Goal: Information Seeking & Learning: Learn about a topic

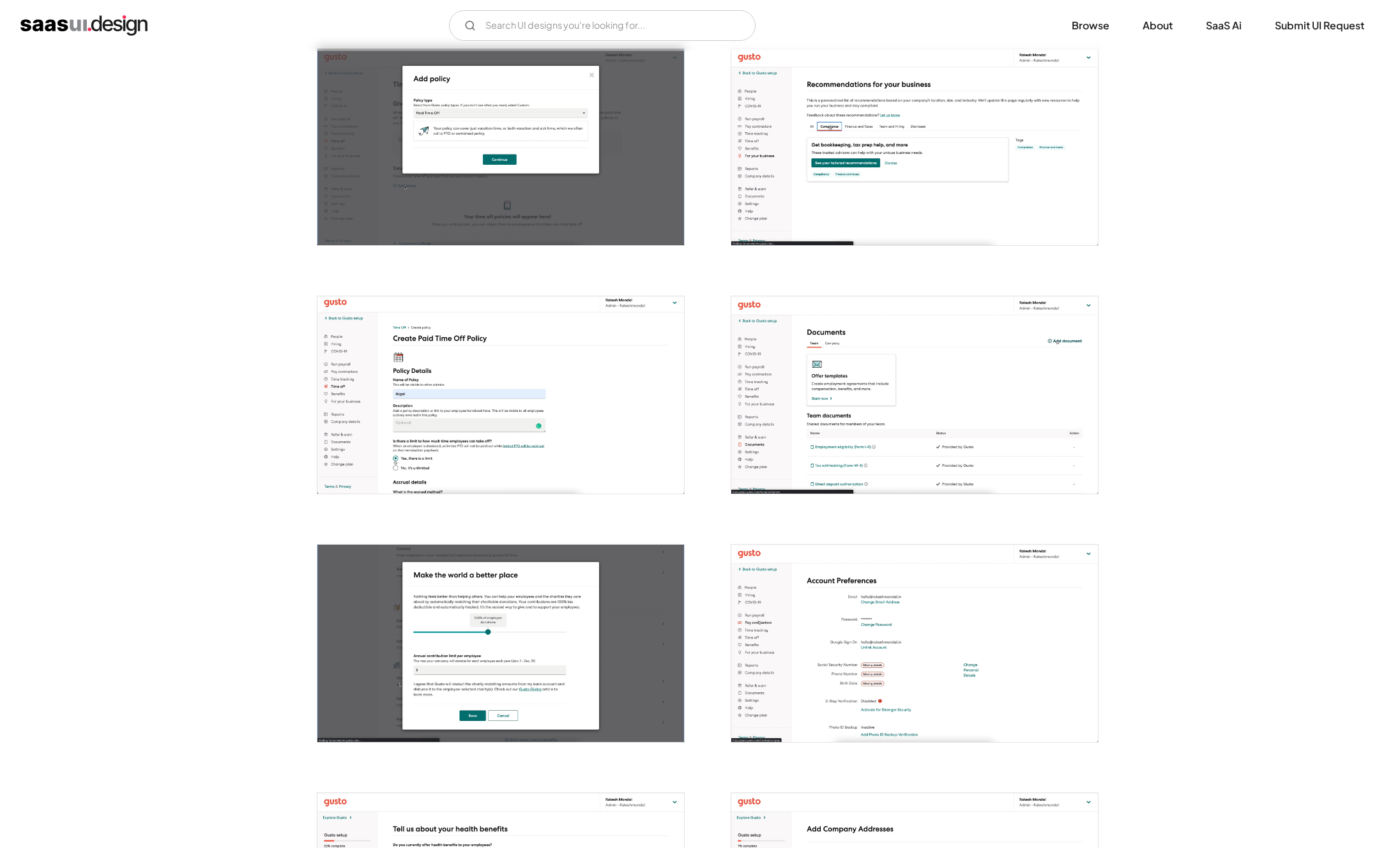
scroll to position [1056, 0]
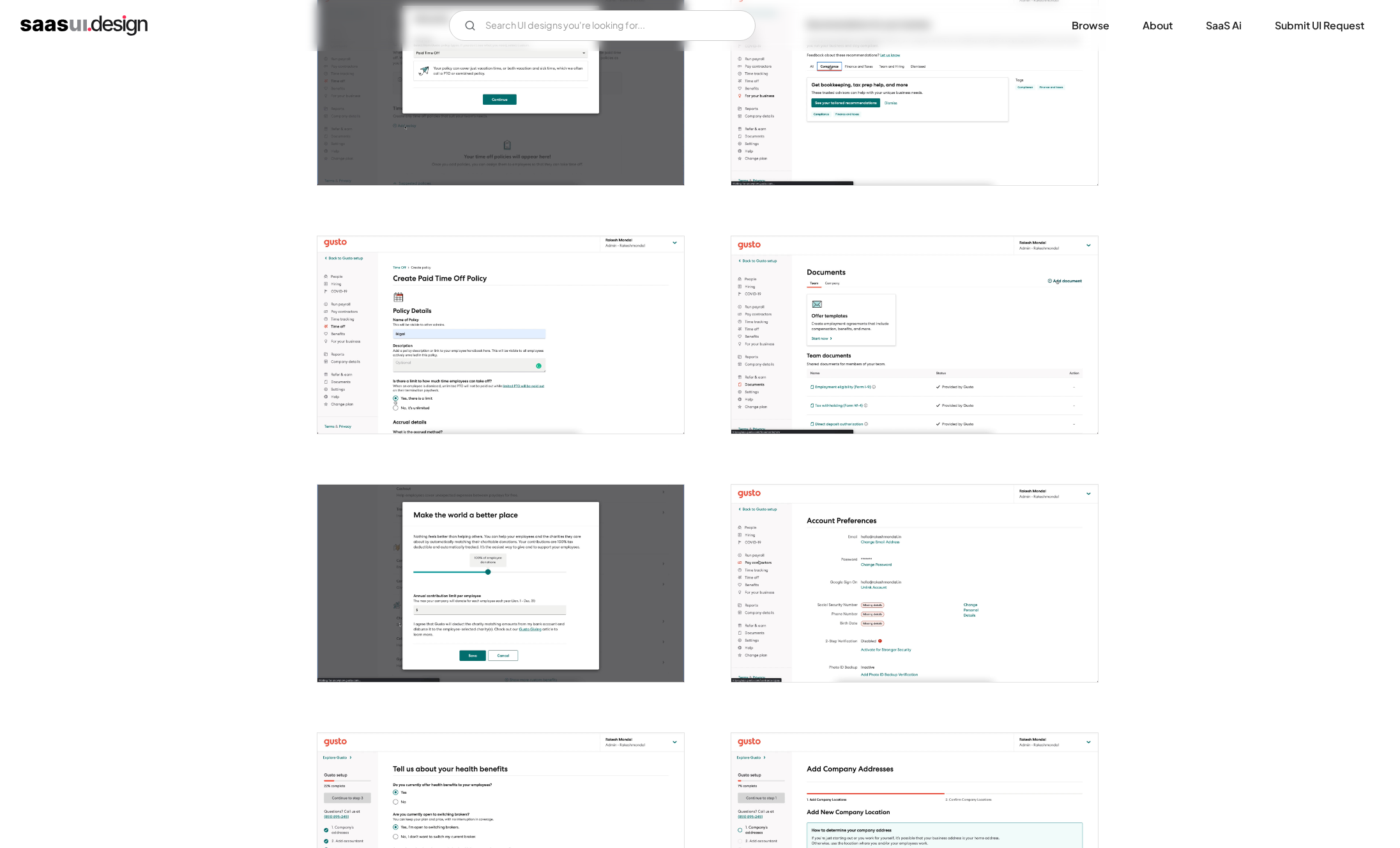
click at [402, 353] on img "open lightbox" at bounding box center [500, 335] width 367 height 197
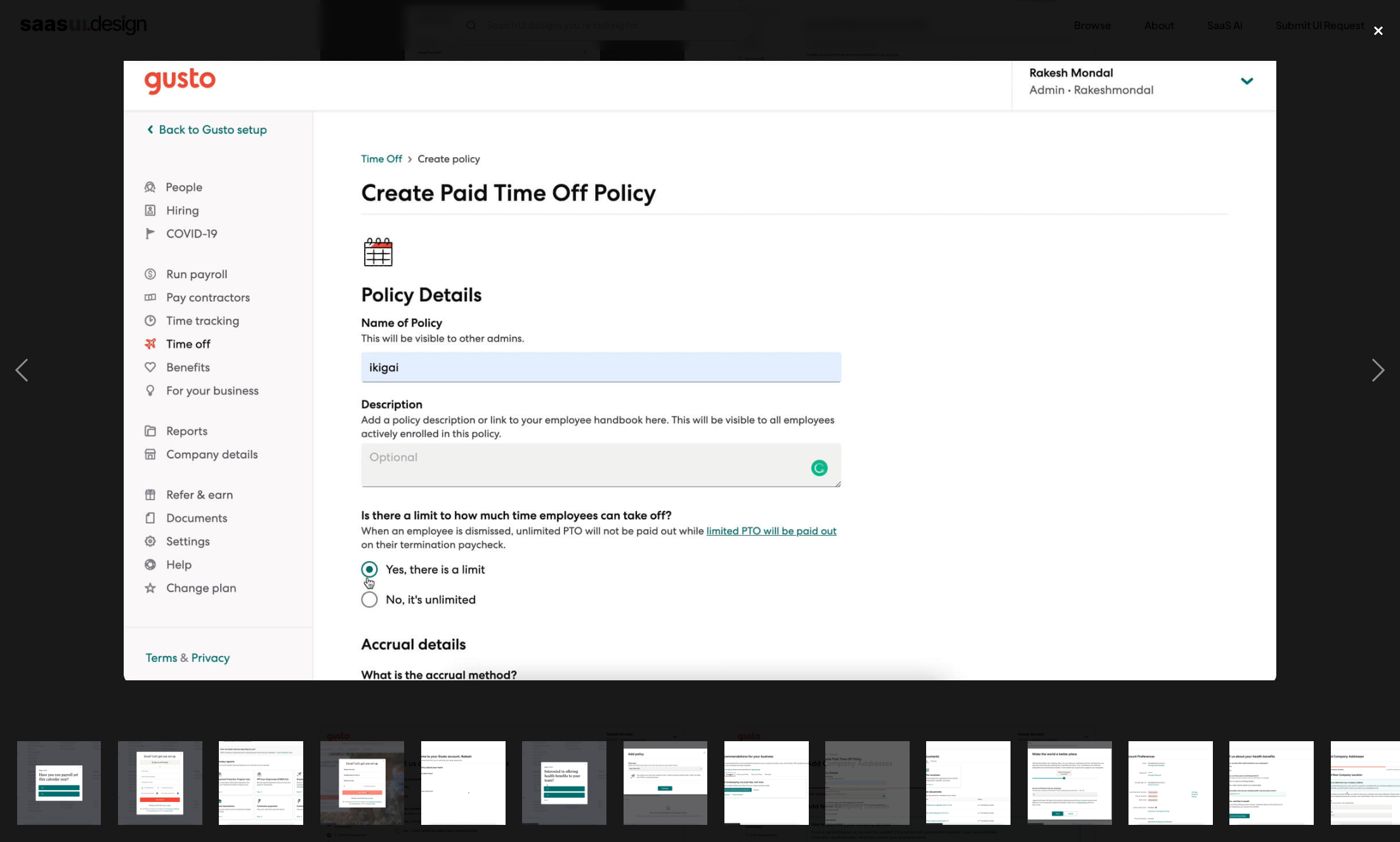
click at [1381, 31] on div "close lightbox" at bounding box center [1378, 31] width 43 height 28
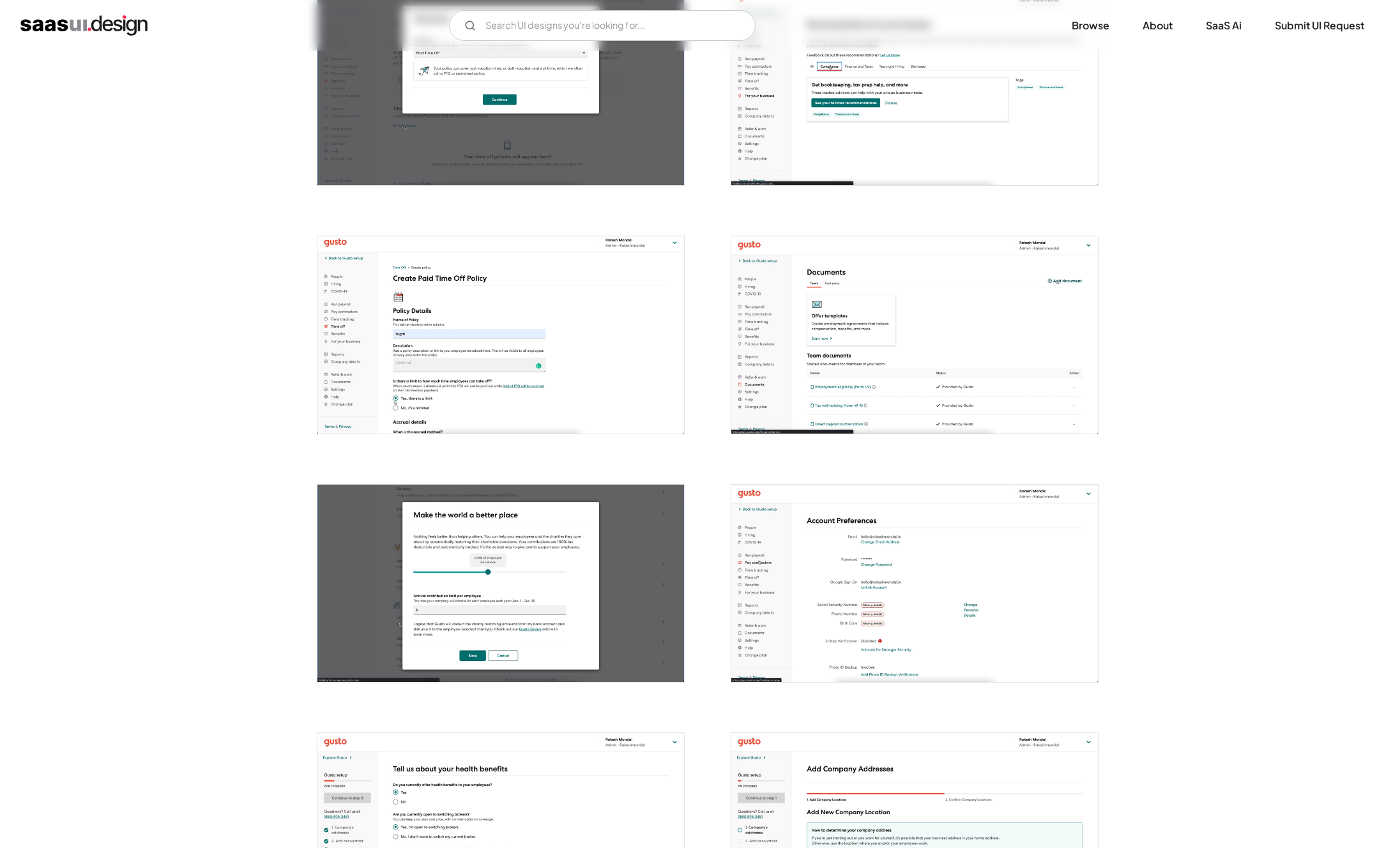
click at [833, 321] on img "open lightbox" at bounding box center [914, 335] width 367 height 197
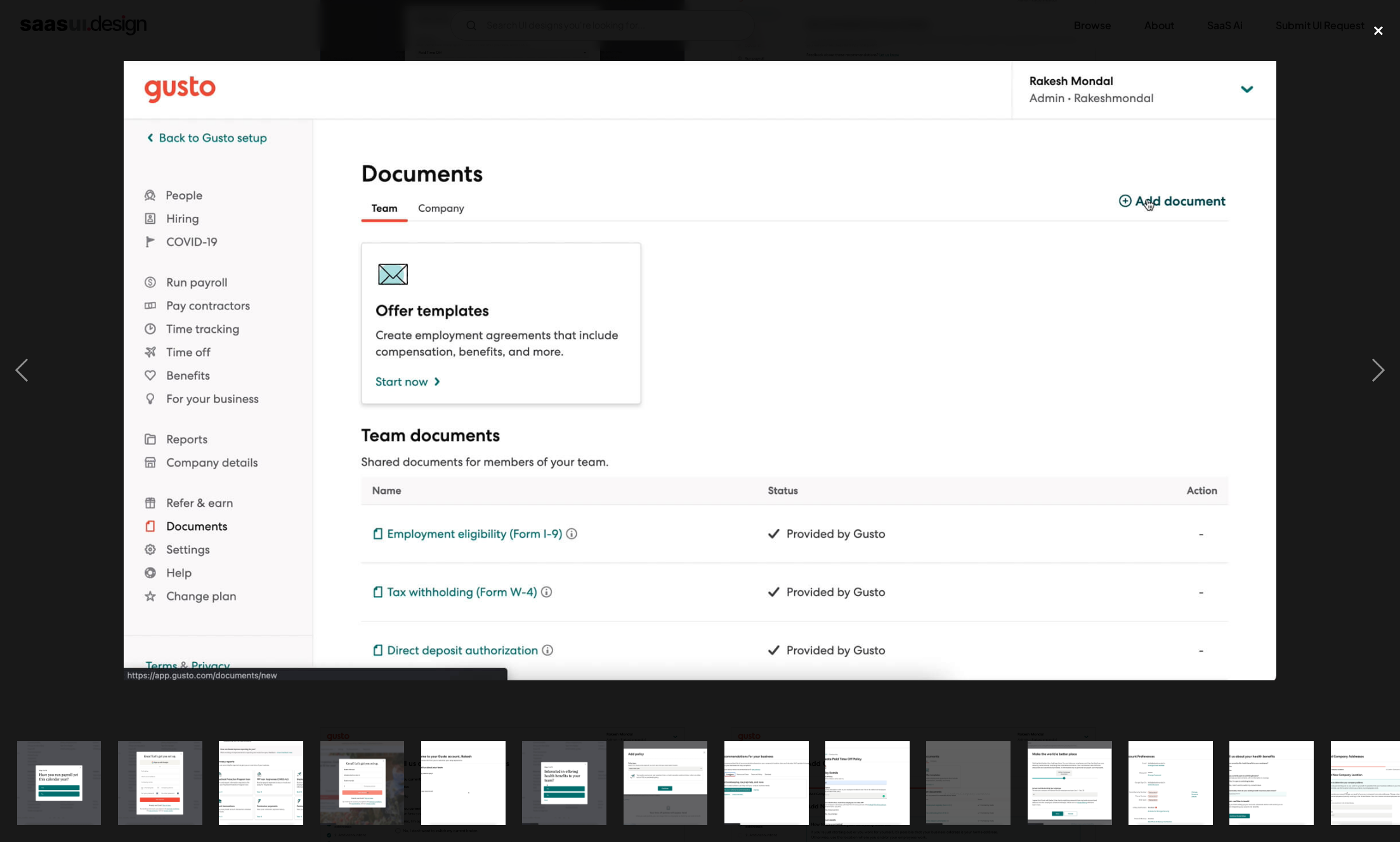
click at [1372, 30] on div "close lightbox" at bounding box center [1378, 31] width 43 height 28
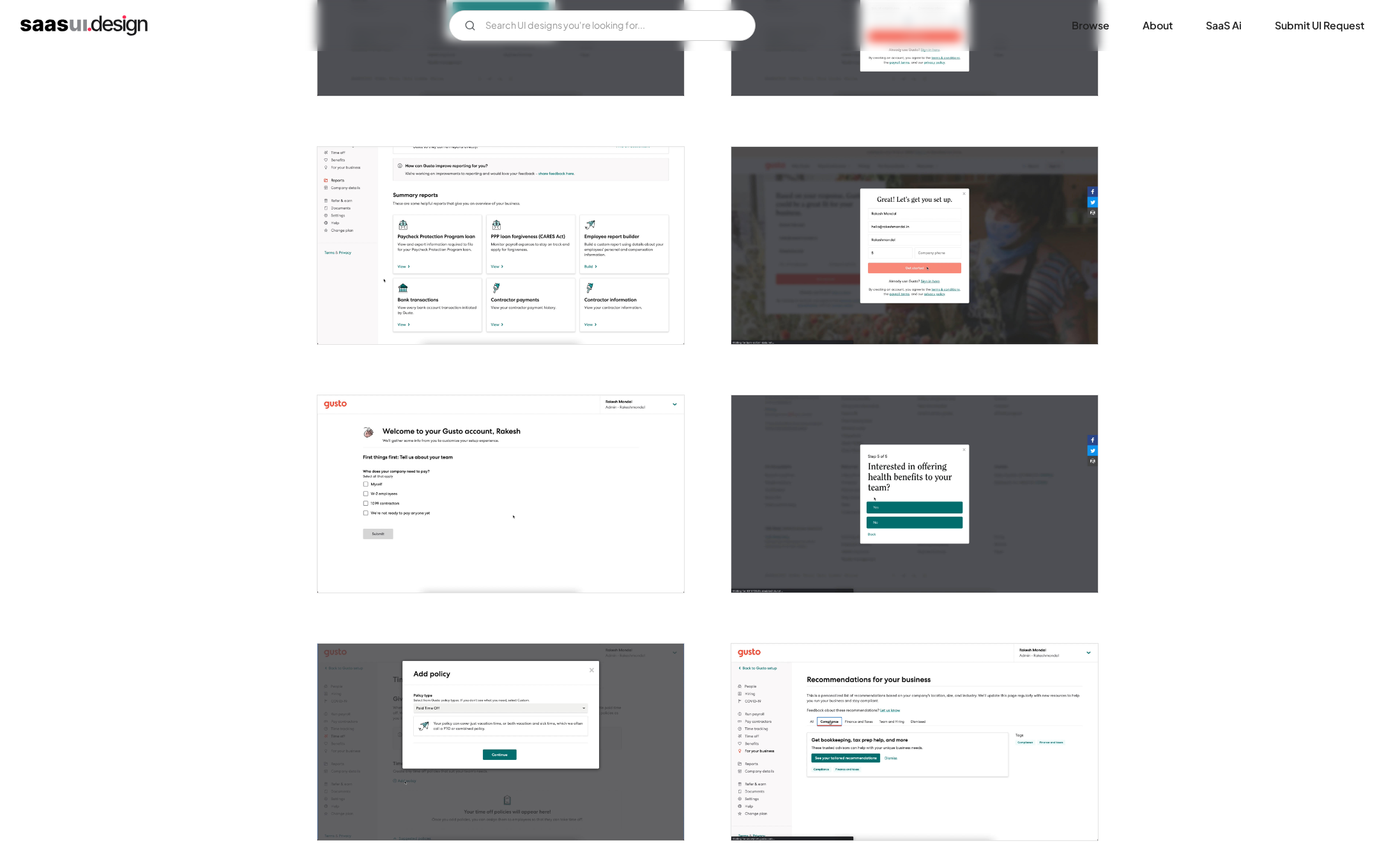
scroll to position [0, 0]
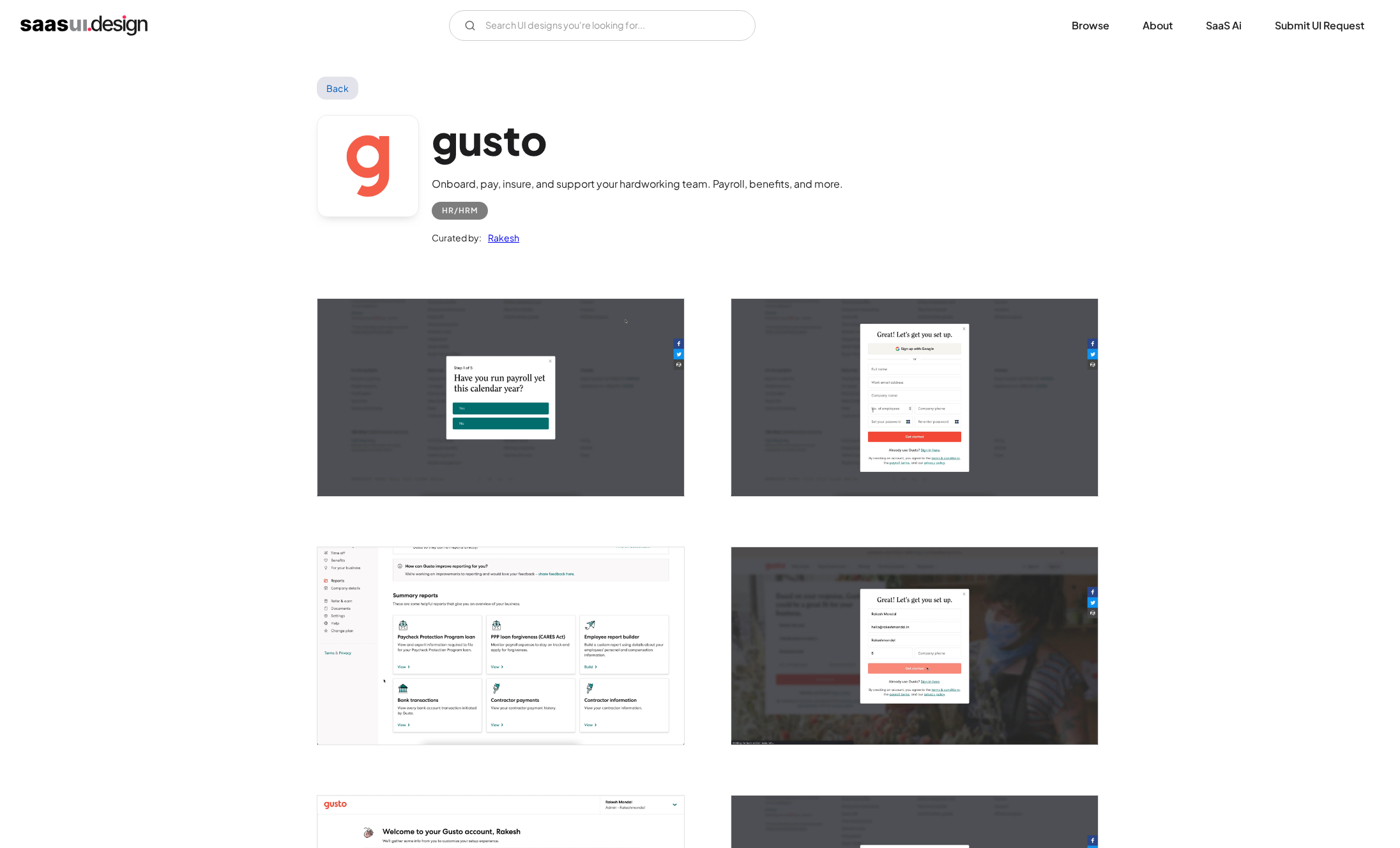
click at [330, 85] on link "Back" at bounding box center [338, 88] width 42 height 23
click at [343, 91] on link "Back" at bounding box center [338, 88] width 42 height 23
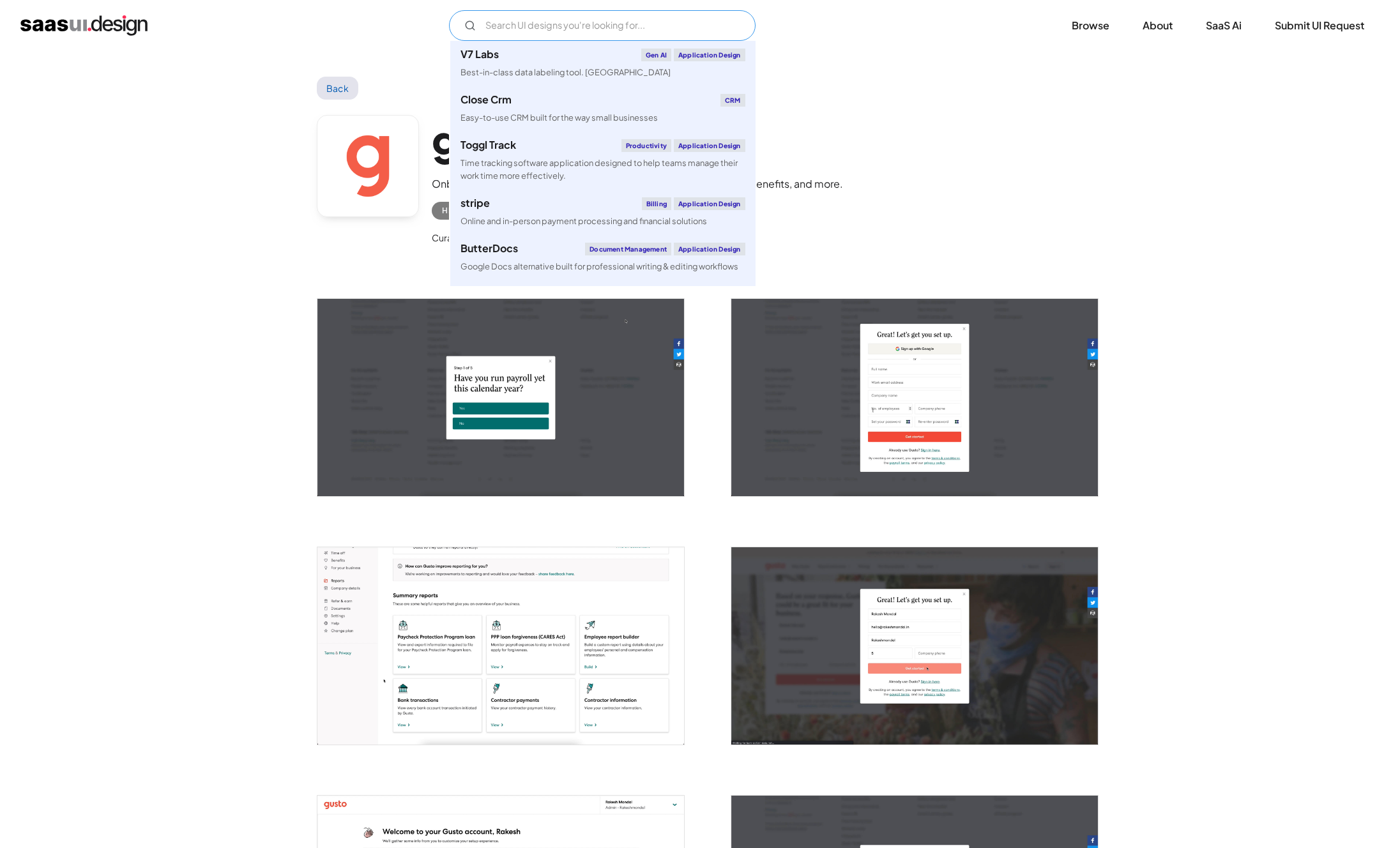
click at [540, 21] on input "Email Form" at bounding box center [602, 26] width 306 height 31
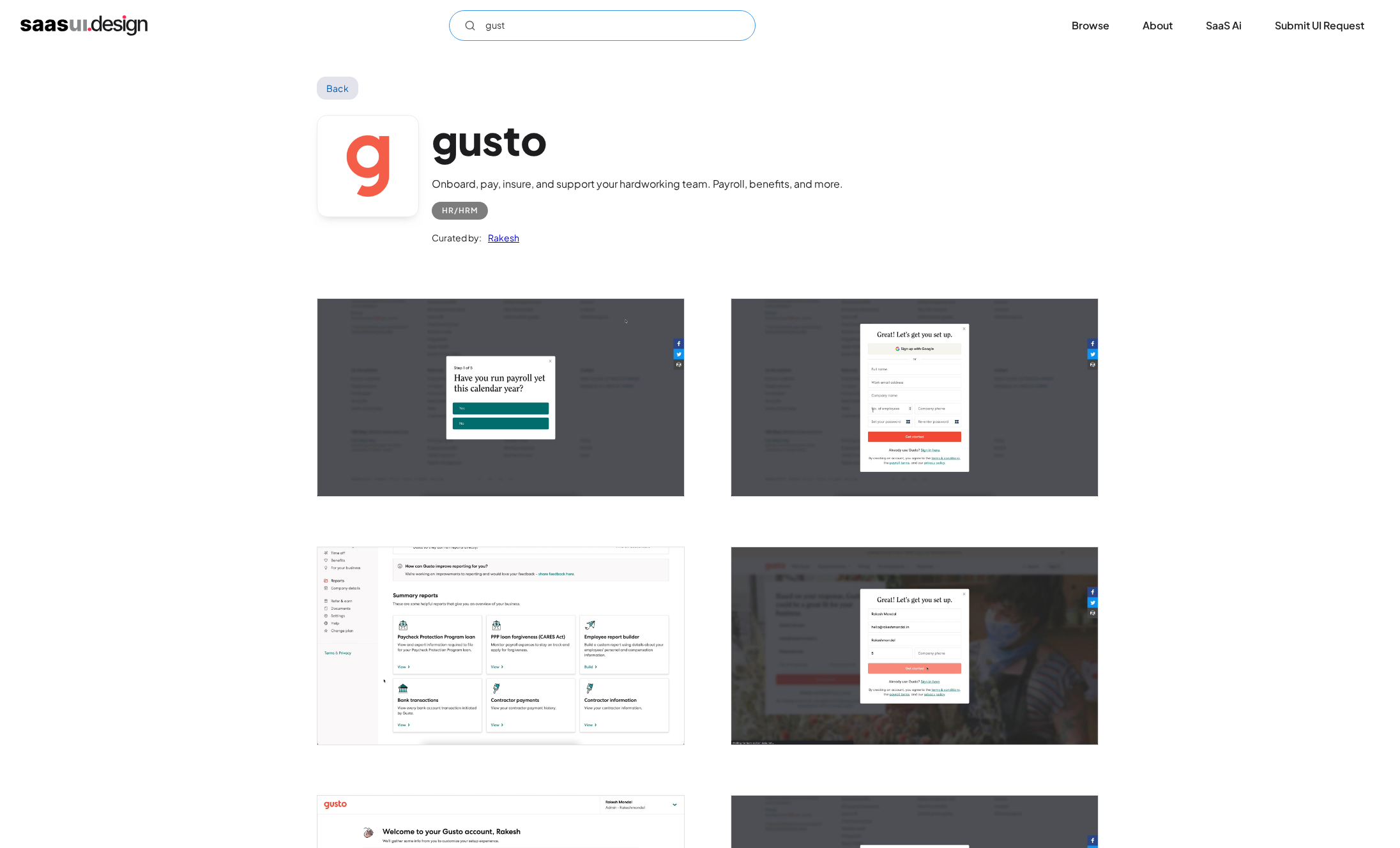
type input "gusto"
